Goal: Find specific page/section: Find specific page/section

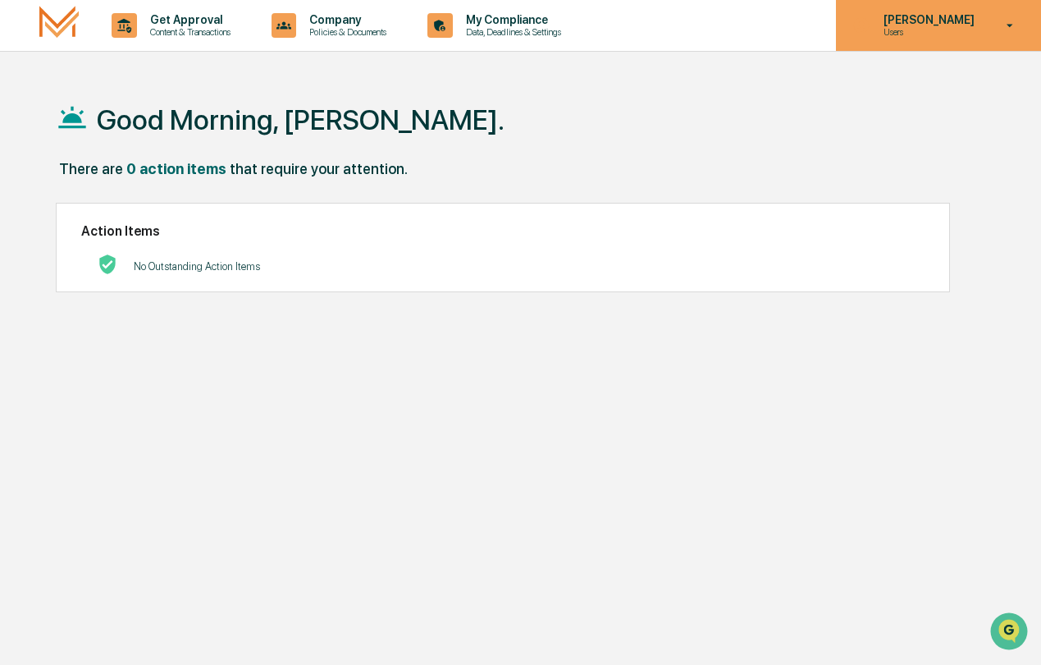
click at [994, 34] on div "[PERSON_NAME] Users" at bounding box center [938, 25] width 205 height 51
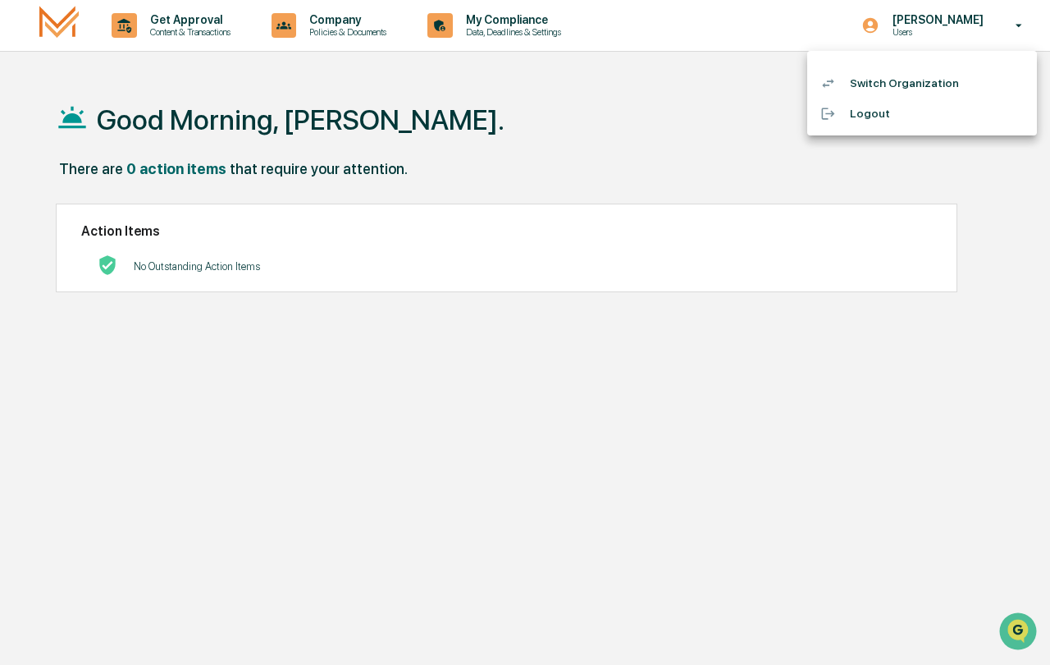
click at [549, 157] on div at bounding box center [525, 332] width 1050 height 665
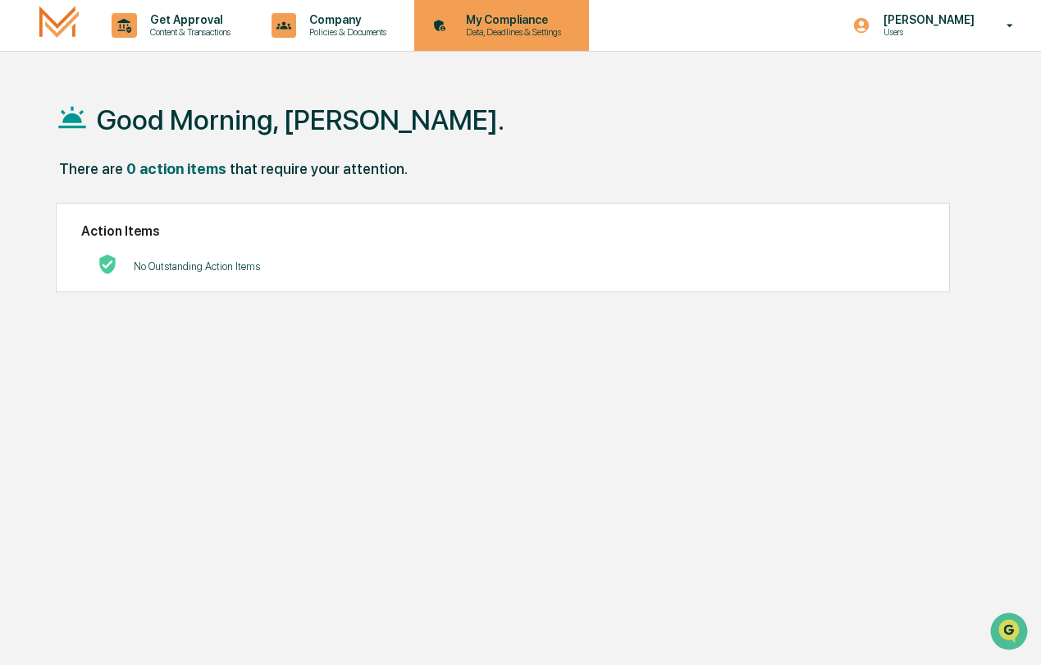
click at [524, 42] on div "My Compliance Data, Deadlines & Settings" at bounding box center [500, 25] width 158 height 51
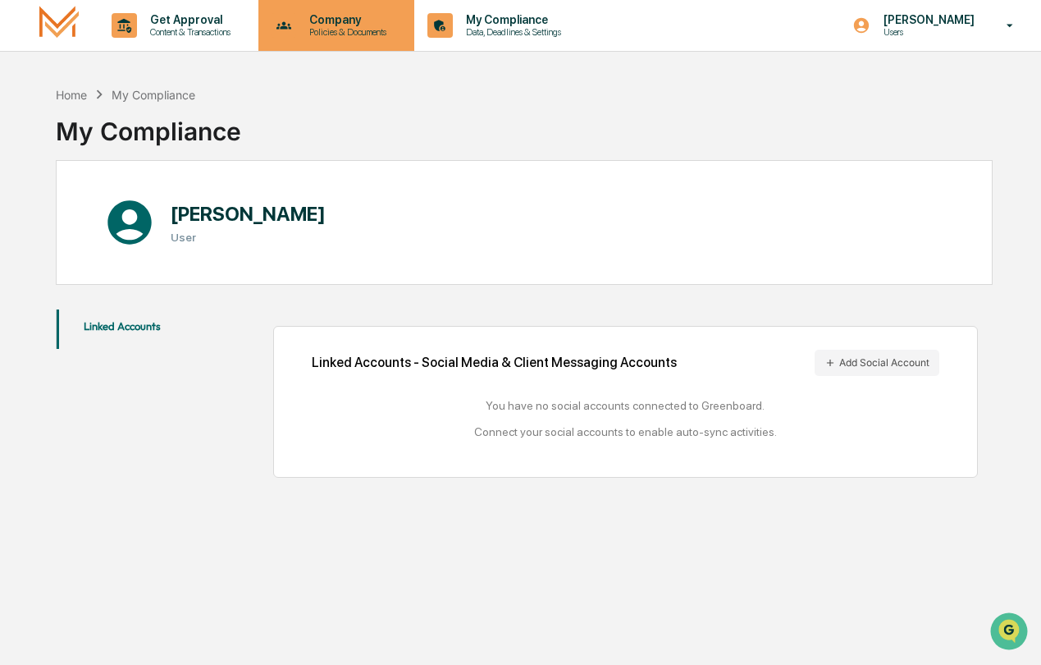
click at [395, 21] on p "Company" at bounding box center [345, 19] width 98 height 13
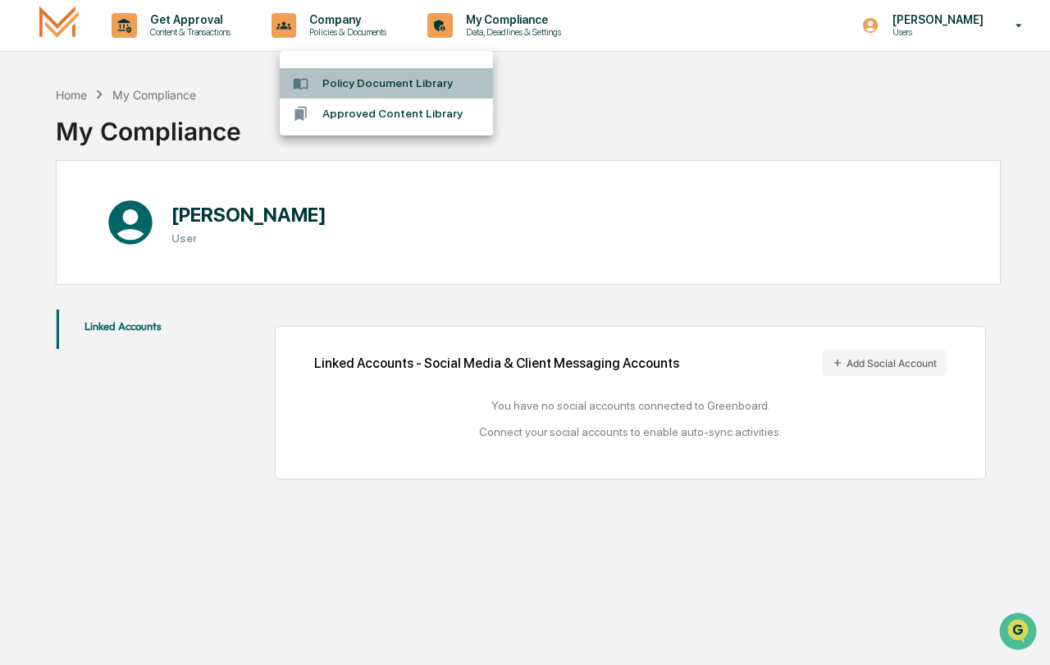
click at [407, 85] on li "Policy Document Library" at bounding box center [386, 83] width 213 height 30
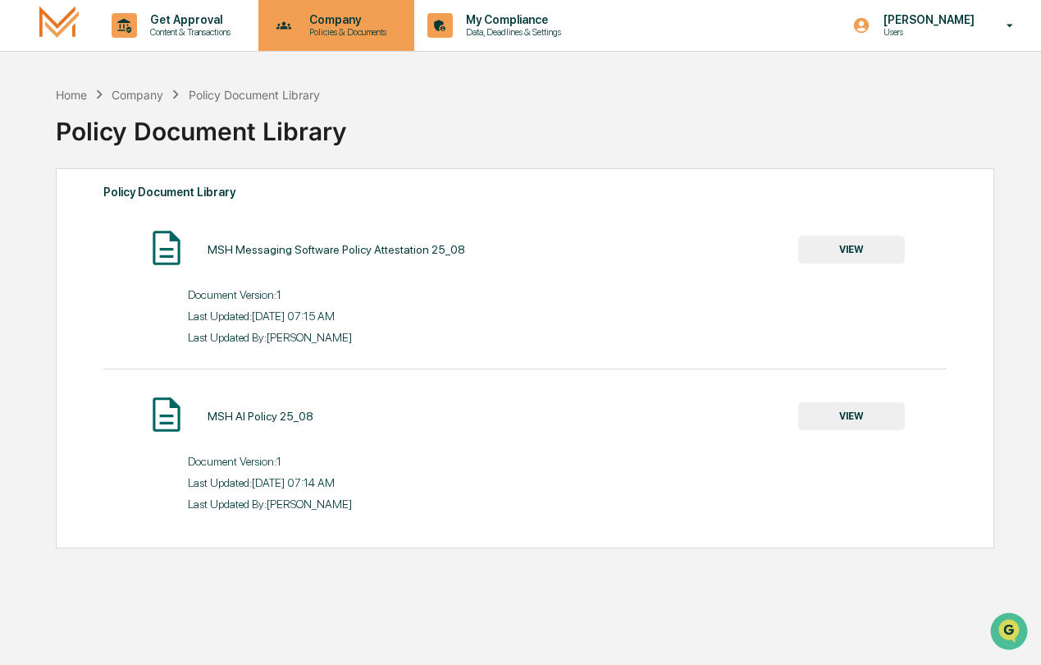
click at [391, 39] on div "Company Policies & Documents" at bounding box center [335, 25] width 140 height 51
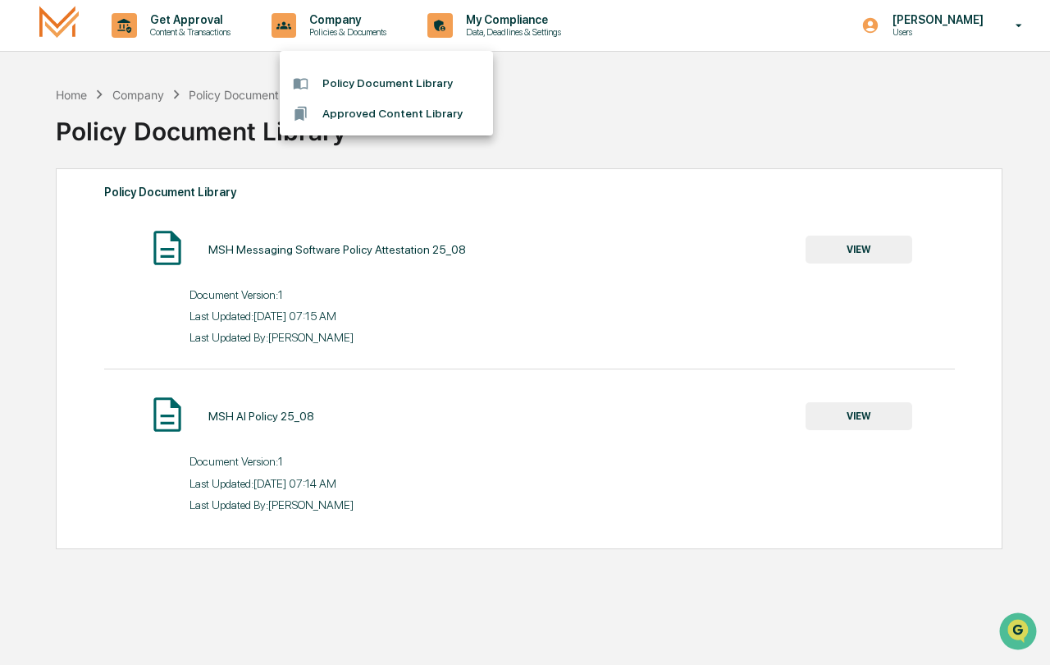
click at [249, 30] on div at bounding box center [525, 332] width 1050 height 665
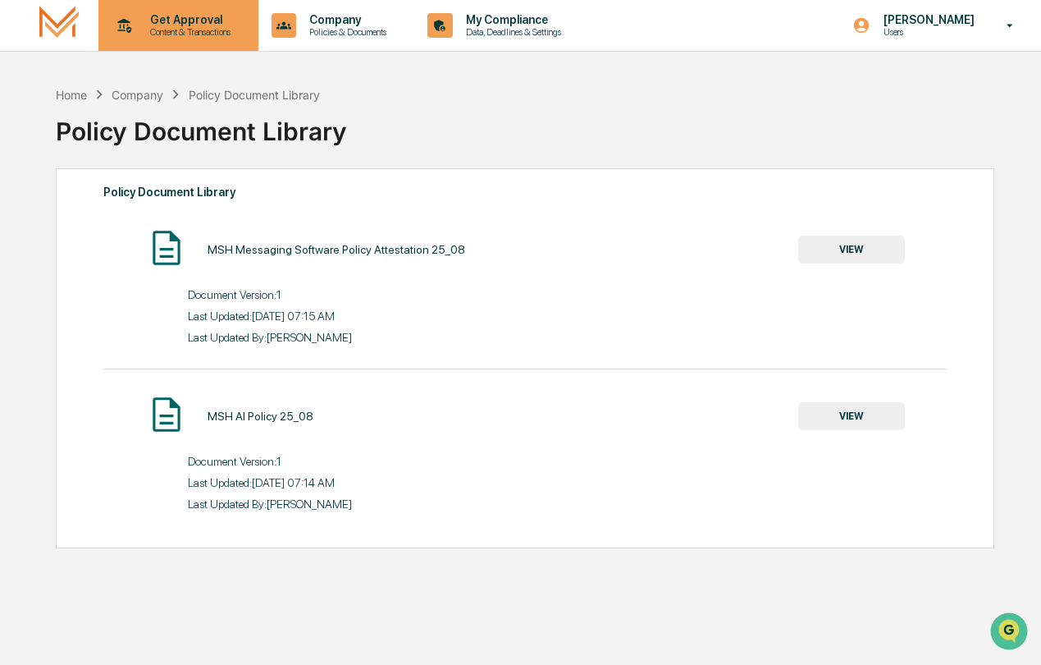
click at [208, 22] on p "Get Approval" at bounding box center [188, 19] width 102 height 13
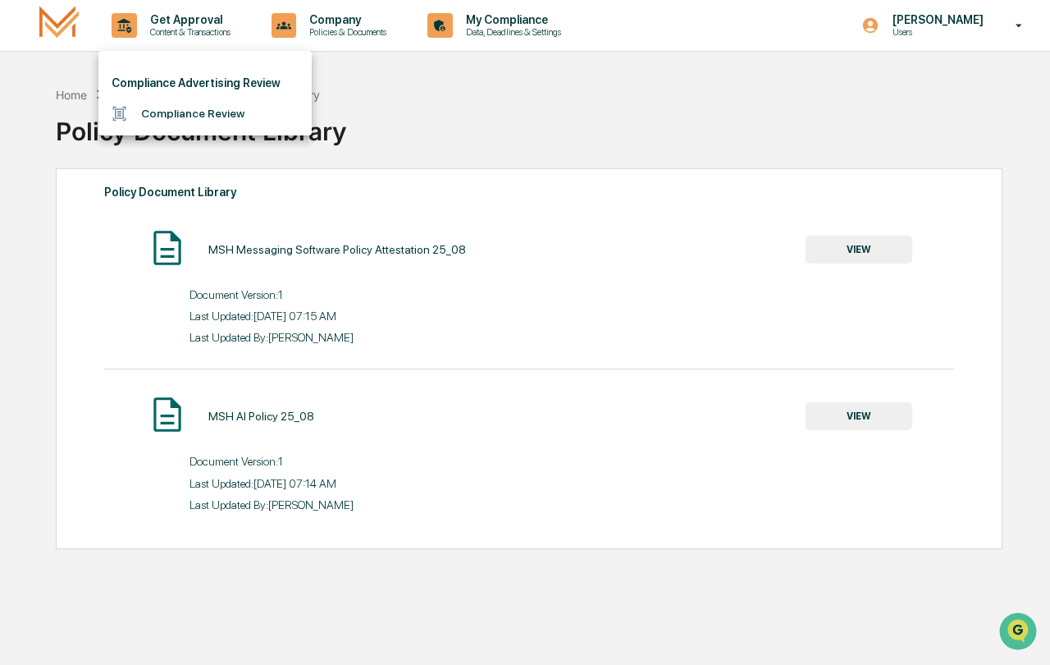
click at [199, 105] on li "Compliance Review" at bounding box center [204, 113] width 213 height 30
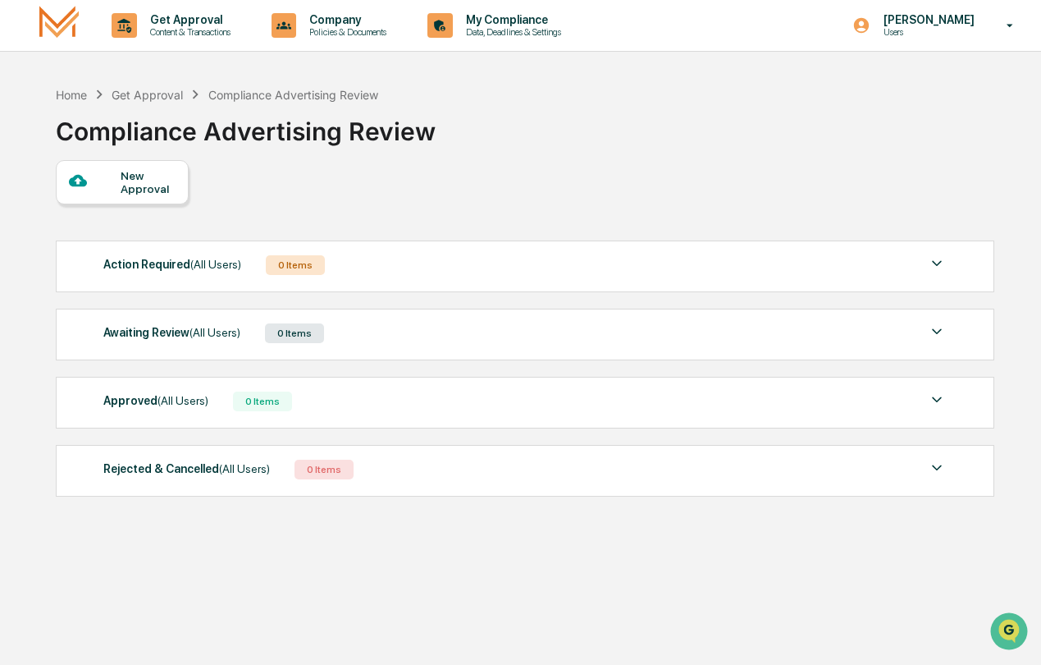
click at [48, 28] on img at bounding box center [58, 25] width 39 height 39
